Goal: Transaction & Acquisition: Purchase product/service

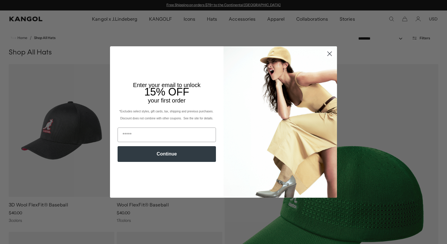
click at [329, 54] on circle "Close dialog" at bounding box center [330, 54] width 10 height 10
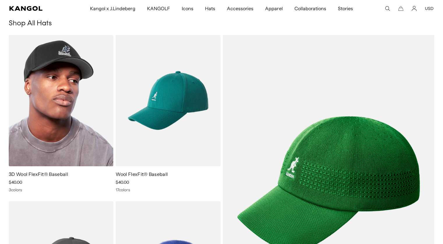
scroll to position [0, 120]
click at [82, 96] on img at bounding box center [61, 100] width 105 height 131
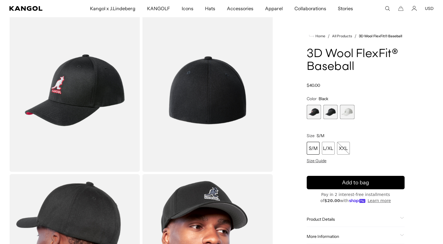
click at [317, 109] on span "1 of 3" at bounding box center [314, 112] width 14 height 14
click at [328, 112] on span "2 of 3" at bounding box center [330, 112] width 14 height 14
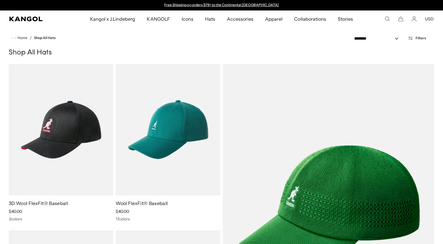
click at [0, 0] on img at bounding box center [0, 0] width 0 height 0
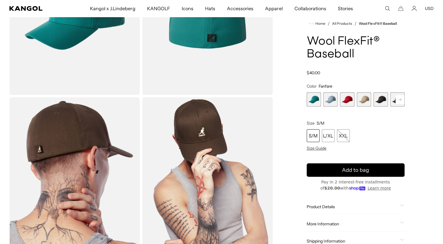
scroll to position [29, 0]
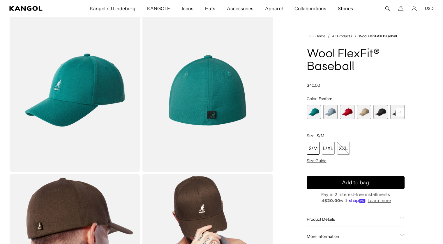
click at [402, 112] on rect at bounding box center [400, 112] width 9 height 9
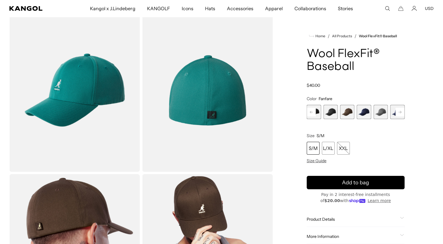
click at [402, 112] on rect at bounding box center [400, 112] width 9 height 9
click at [328, 111] on span "9 of 17" at bounding box center [330, 112] width 14 height 14
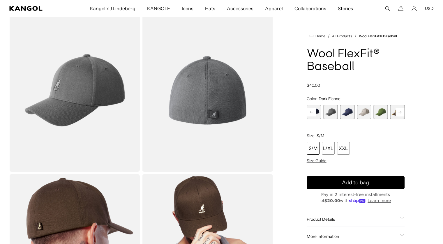
scroll to position [0, 120]
click at [347, 113] on span "10 of 17" at bounding box center [347, 112] width 14 height 14
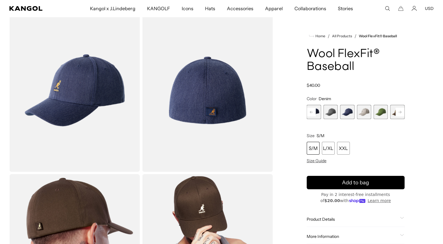
click at [312, 112] on rect at bounding box center [311, 112] width 9 height 9
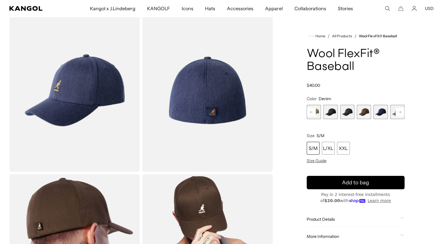
click at [312, 112] on rect at bounding box center [311, 112] width 9 height 9
click at [312, 112] on div "Previous Next Fanfare Variant sold out or unavailable [PERSON_NAME] Variant sol…" at bounding box center [356, 112] width 98 height 14
click at [312, 112] on span "1 of 17" at bounding box center [314, 112] width 14 height 14
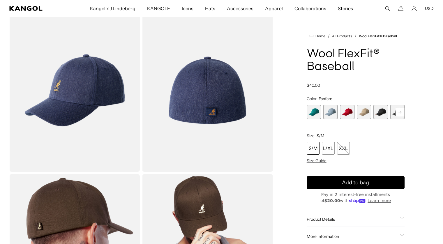
scroll to position [0, 120]
click at [312, 112] on span "1 of 17" at bounding box center [314, 112] width 14 height 14
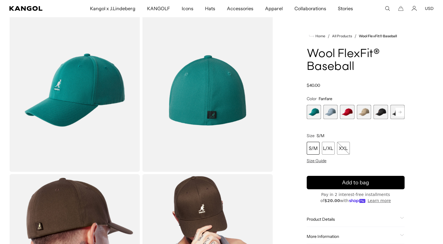
click at [329, 112] on span "2 of 17" at bounding box center [330, 112] width 14 height 14
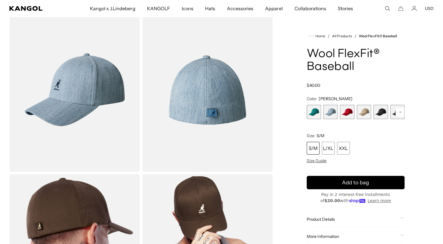
scroll to position [0, 120]
click at [346, 113] on span "3 of 17" at bounding box center [347, 112] width 14 height 14
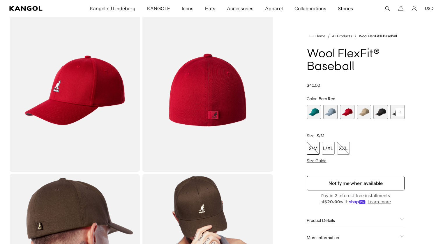
click at [359, 114] on span "4 of 17" at bounding box center [364, 112] width 14 height 14
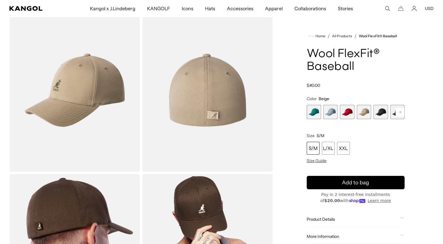
click at [383, 113] on span "5 of 17" at bounding box center [380, 112] width 14 height 14
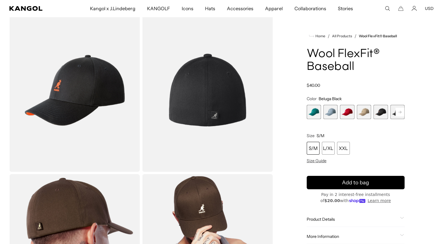
click at [398, 112] on rect at bounding box center [400, 112] width 9 height 9
click at [331, 114] on span "5 of 17" at bounding box center [330, 112] width 14 height 14
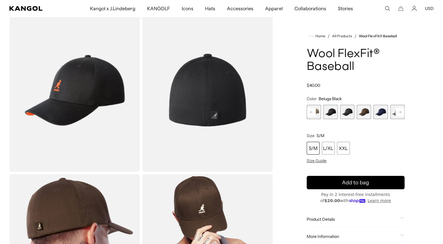
click at [343, 113] on span "6 of 17" at bounding box center [347, 112] width 14 height 14
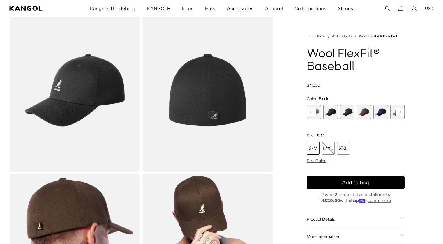
click at [362, 113] on span "7 of 17" at bounding box center [364, 112] width 14 height 14
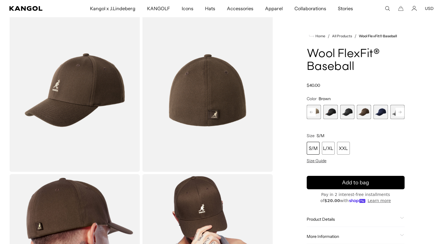
scroll to position [0, 120]
click at [382, 114] on span "8 of 17" at bounding box center [380, 112] width 14 height 14
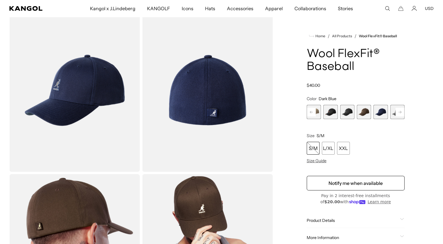
click at [398, 110] on rect at bounding box center [400, 112] width 9 height 9
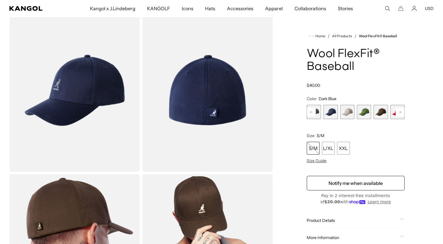
click at [364, 113] on span "12 of 17" at bounding box center [364, 112] width 14 height 14
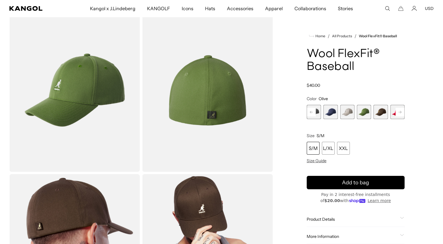
click at [345, 113] on span "11 of 17" at bounding box center [347, 112] width 14 height 14
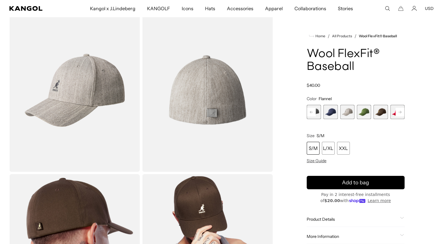
click at [379, 113] on span "13 of 17" at bounding box center [380, 112] width 14 height 14
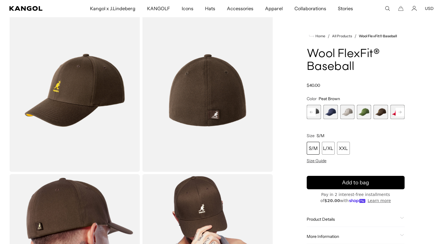
scroll to position [0, 120]
click at [397, 112] on rect at bounding box center [400, 112] width 9 height 9
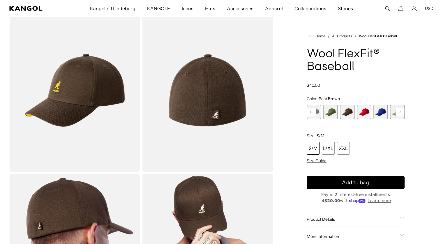
click at [397, 112] on rect at bounding box center [400, 112] width 9 height 9
click at [397, 112] on div "Previous Next Fanfare Variant sold out or unavailable [PERSON_NAME] Variant sol…" at bounding box center [356, 112] width 98 height 14
click at [396, 113] on span "17 of 17" at bounding box center [397, 112] width 14 height 14
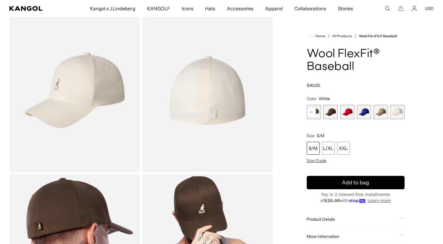
scroll to position [0, 120]
click at [380, 113] on span "16 of 17" at bounding box center [380, 112] width 14 height 14
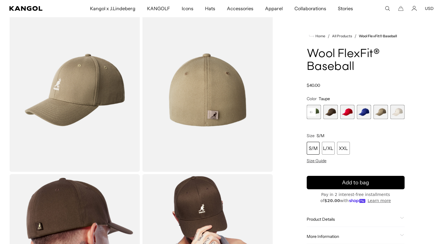
click at [363, 114] on span "15 of 17" at bounding box center [364, 112] width 14 height 14
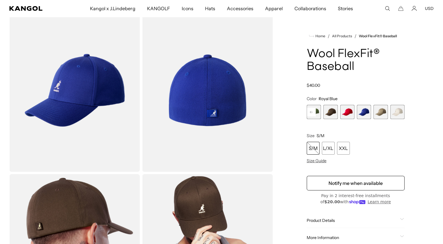
scroll to position [0, 120]
click at [350, 112] on span "14 of 17" at bounding box center [347, 112] width 14 height 14
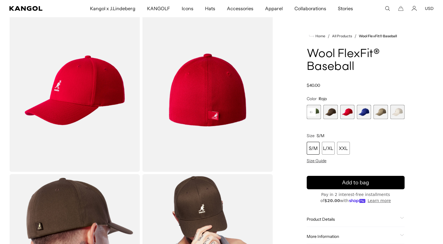
click at [380, 112] on span "16 of 17" at bounding box center [380, 112] width 14 height 14
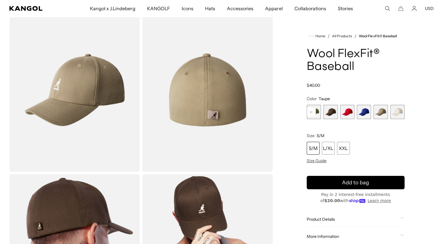
scroll to position [0, 120]
click at [331, 112] on span "13 of 17" at bounding box center [330, 112] width 14 height 14
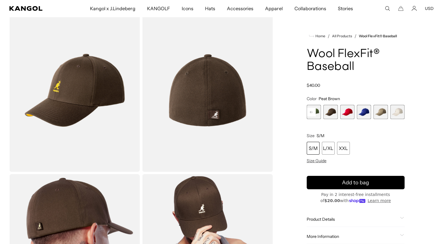
click at [310, 113] on rect at bounding box center [311, 112] width 9 height 9
click at [381, 113] on span "12 of 17" at bounding box center [380, 112] width 14 height 14
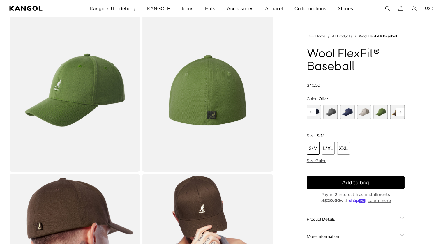
scroll to position [0, 120]
click at [348, 110] on span "10 of 17" at bounding box center [347, 112] width 14 height 14
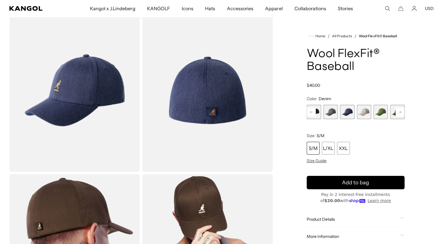
click at [366, 111] on span "11 of 17" at bounding box center [364, 112] width 14 height 14
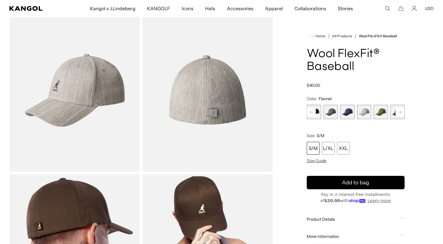
click at [329, 112] on span "9 of 17" at bounding box center [330, 112] width 14 height 14
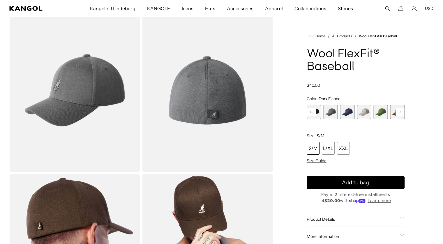
scroll to position [0, 120]
click at [310, 112] on icon at bounding box center [311, 112] width 3 height 2
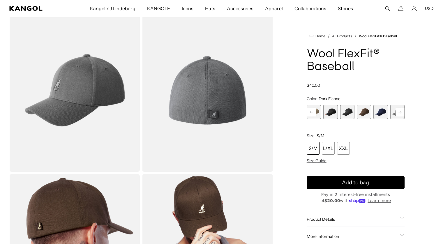
click at [310, 112] on icon at bounding box center [311, 112] width 3 height 2
click at [391, 114] on span "7 of 17" at bounding box center [397, 112] width 14 height 14
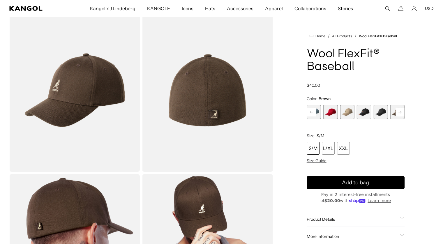
scroll to position [0, 120]
click at [312, 113] on rect at bounding box center [311, 112] width 9 height 9
click at [312, 113] on span "1 of 17" at bounding box center [314, 112] width 14 height 14
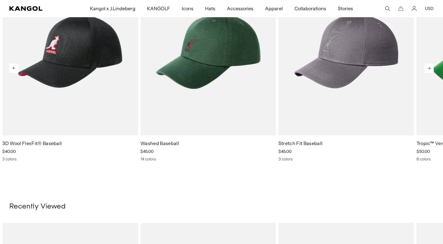
click at [426, 68] on icon at bounding box center [428, 67] width 9 height 9
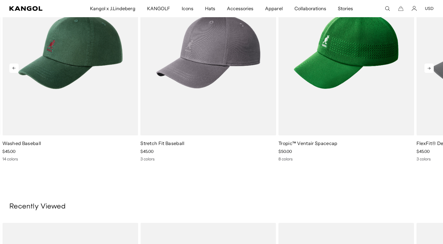
scroll to position [0, 120]
click at [426, 68] on icon at bounding box center [428, 67] width 9 height 9
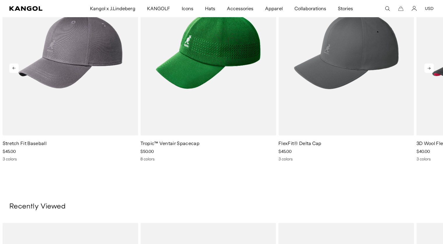
scroll to position [0, 0]
click at [426, 68] on icon at bounding box center [428, 67] width 9 height 9
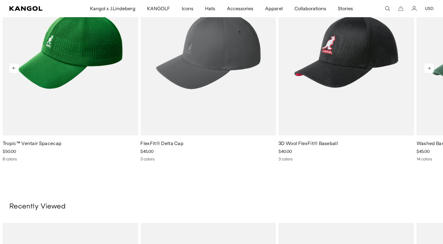
click at [426, 68] on icon at bounding box center [428, 67] width 9 height 9
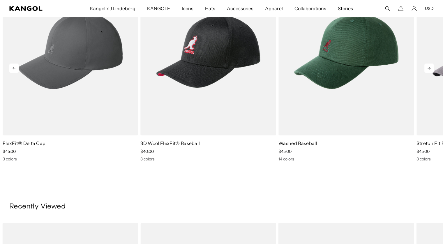
click at [426, 68] on icon at bounding box center [428, 67] width 9 height 9
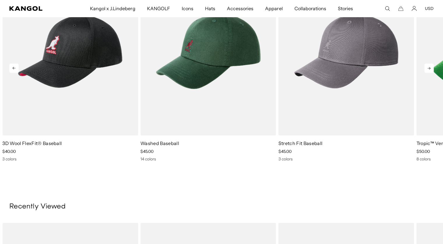
click at [426, 68] on icon at bounding box center [428, 67] width 9 height 9
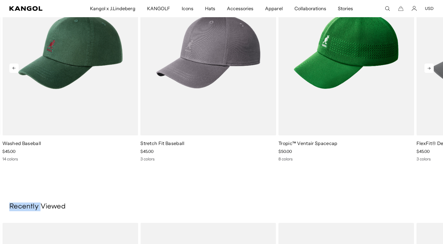
click at [426, 68] on icon at bounding box center [428, 67] width 9 height 9
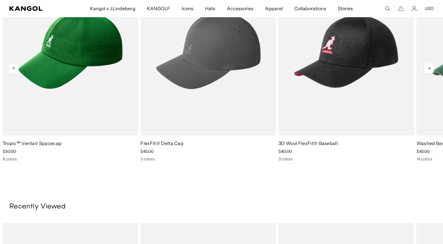
scroll to position [0, 0]
click at [429, 68] on icon at bounding box center [429, 68] width 3 height 3
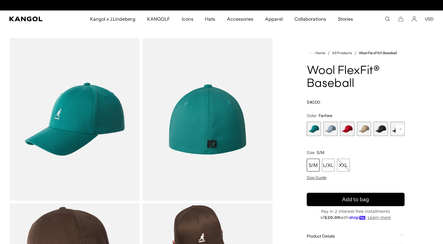
scroll to position [0, 120]
